Goal: Navigation & Orientation: Find specific page/section

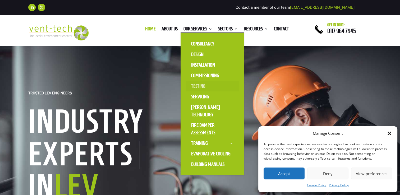
click at [193, 84] on link "Testing" at bounding box center [212, 86] width 53 height 11
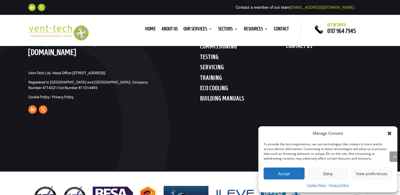
scroll to position [2876, 0]
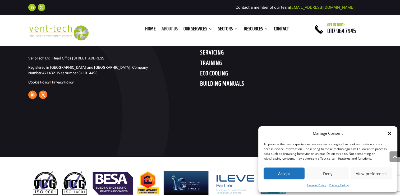
click at [166, 27] on link "About us" at bounding box center [169, 30] width 16 height 6
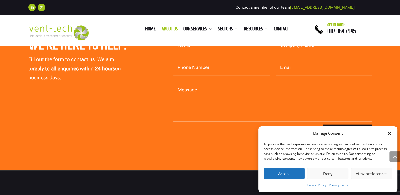
scroll to position [1564, 0]
